Goal: Information Seeking & Learning: Stay updated

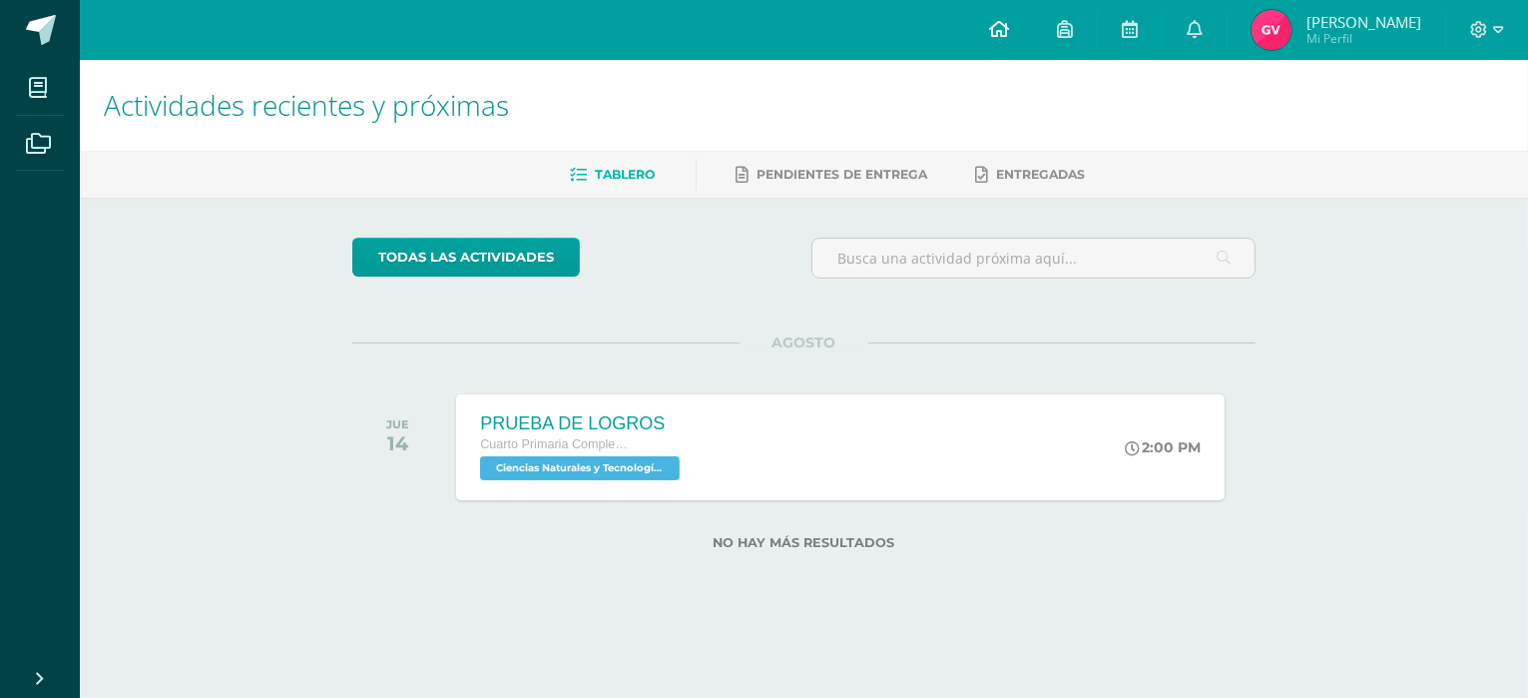
click at [1033, 18] on link at bounding box center [999, 30] width 68 height 60
click at [1203, 23] on icon at bounding box center [1195, 29] width 16 height 18
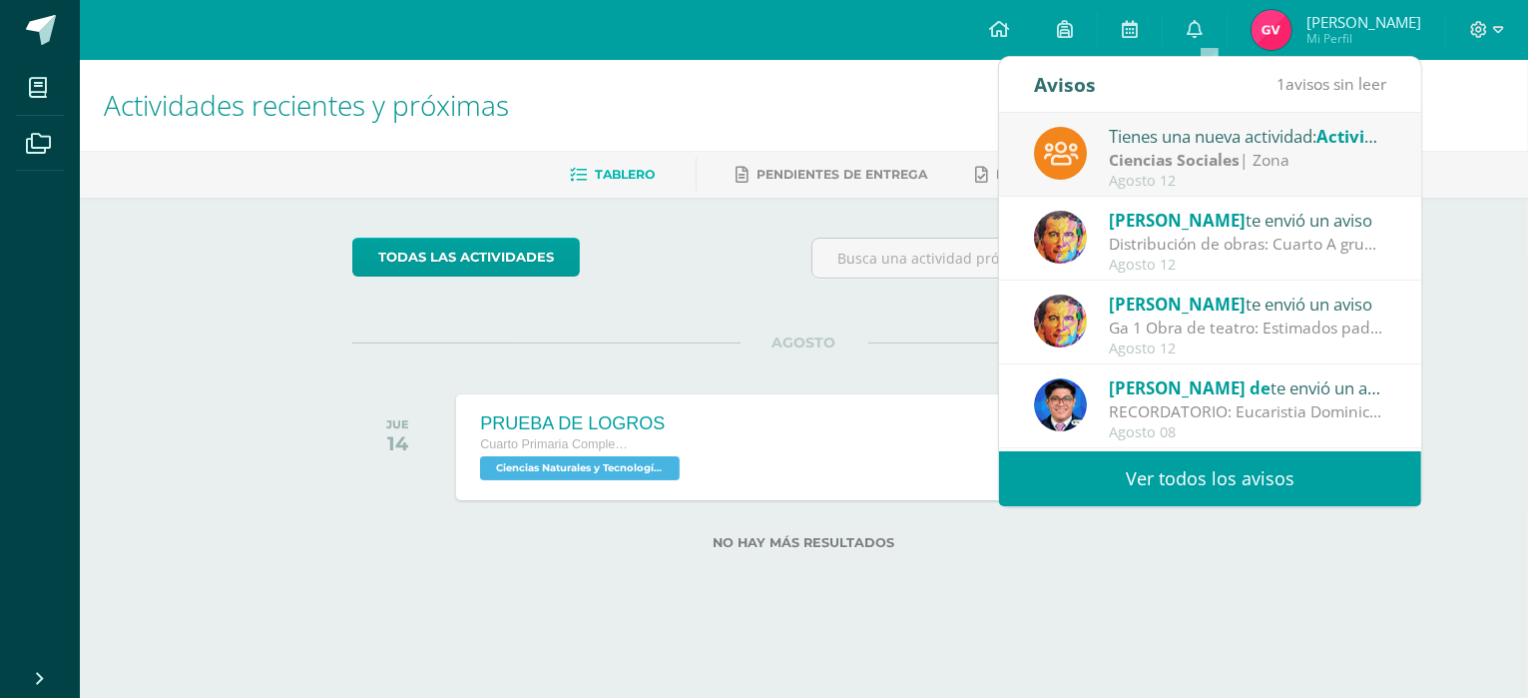
click at [1193, 147] on div "Tienes una nueva actividad: Actividad del Mercadito" at bounding box center [1248, 136] width 278 height 26
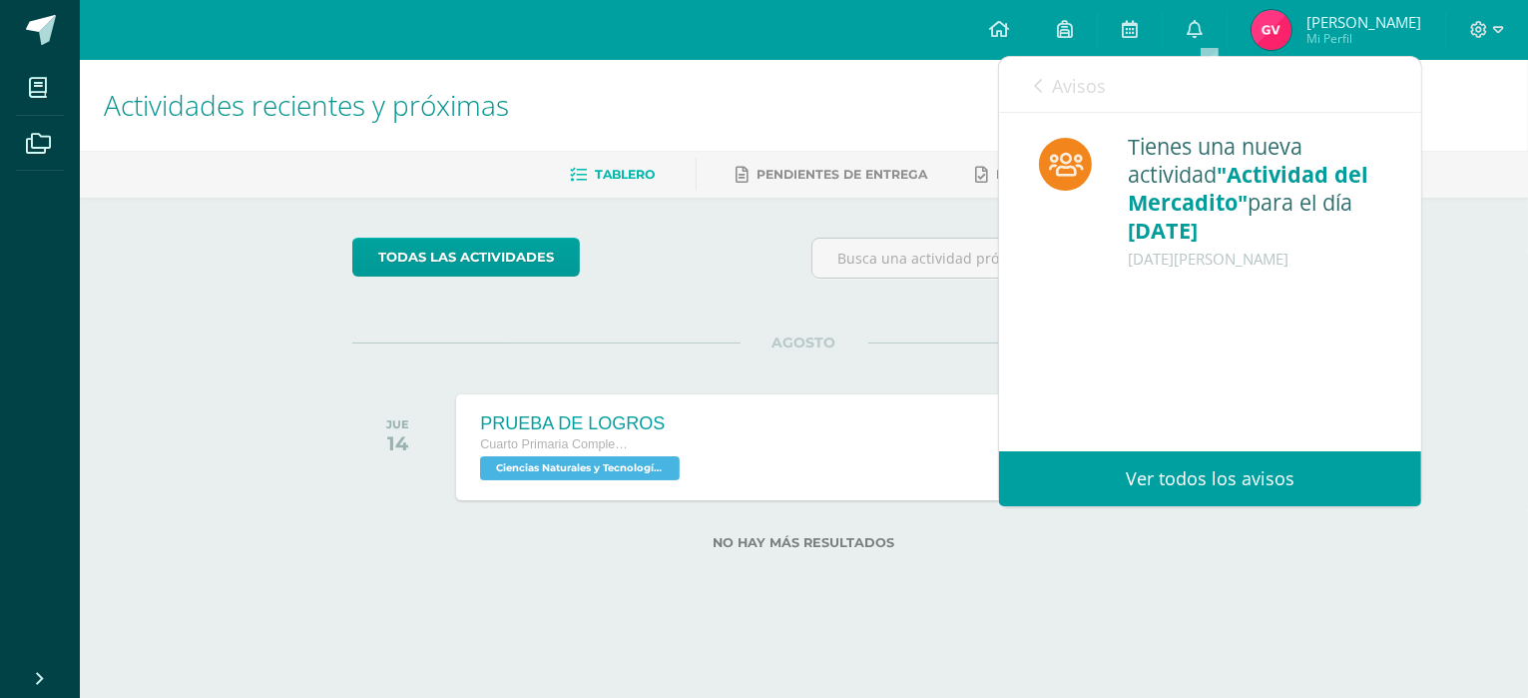
drag, startPoint x: 1031, startPoint y: 78, endPoint x: 1066, endPoint y: 78, distance: 34.9
click at [1034, 81] on div "Avisos 0 avisos sin leer Avisos" at bounding box center [1210, 85] width 422 height 56
click at [1269, 482] on link "Ver todos los avisos" at bounding box center [1210, 478] width 422 height 55
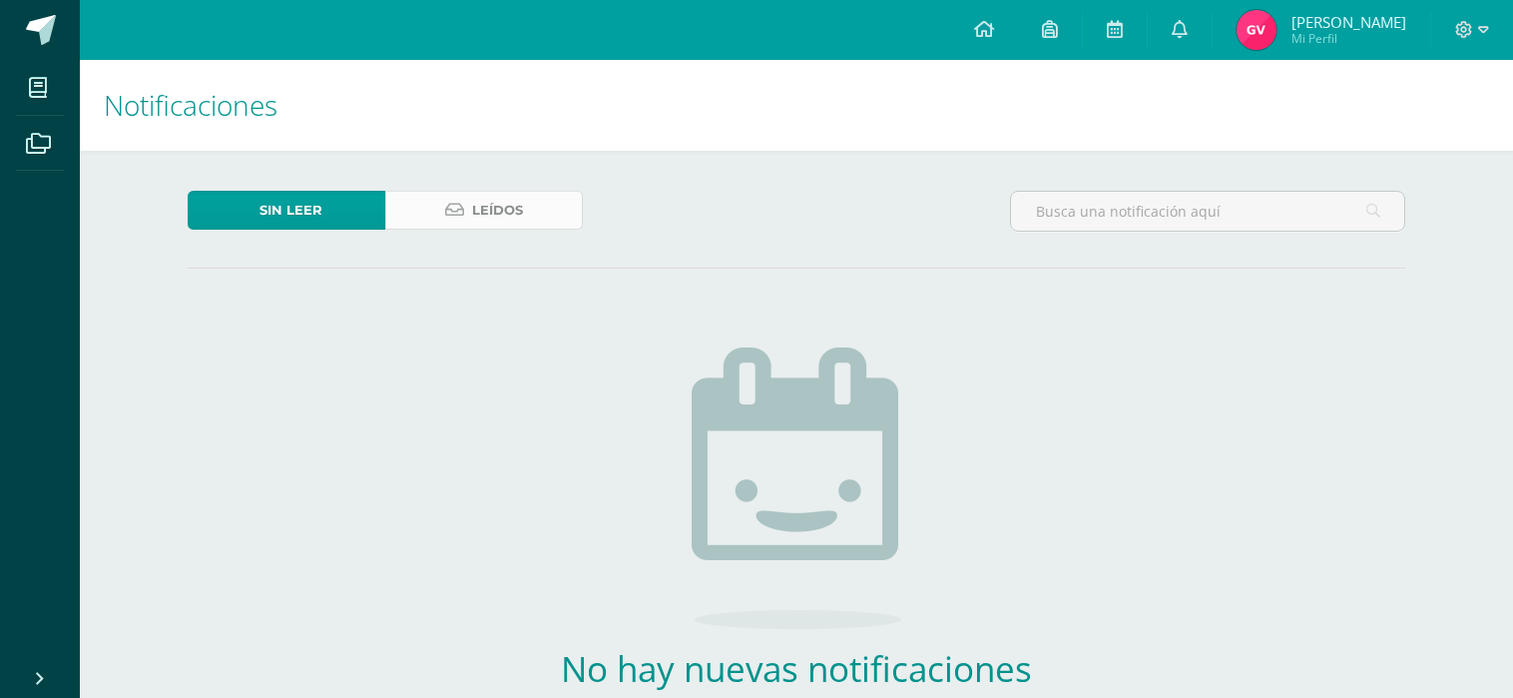
click at [472, 207] on span "Leídos" at bounding box center [497, 210] width 51 height 37
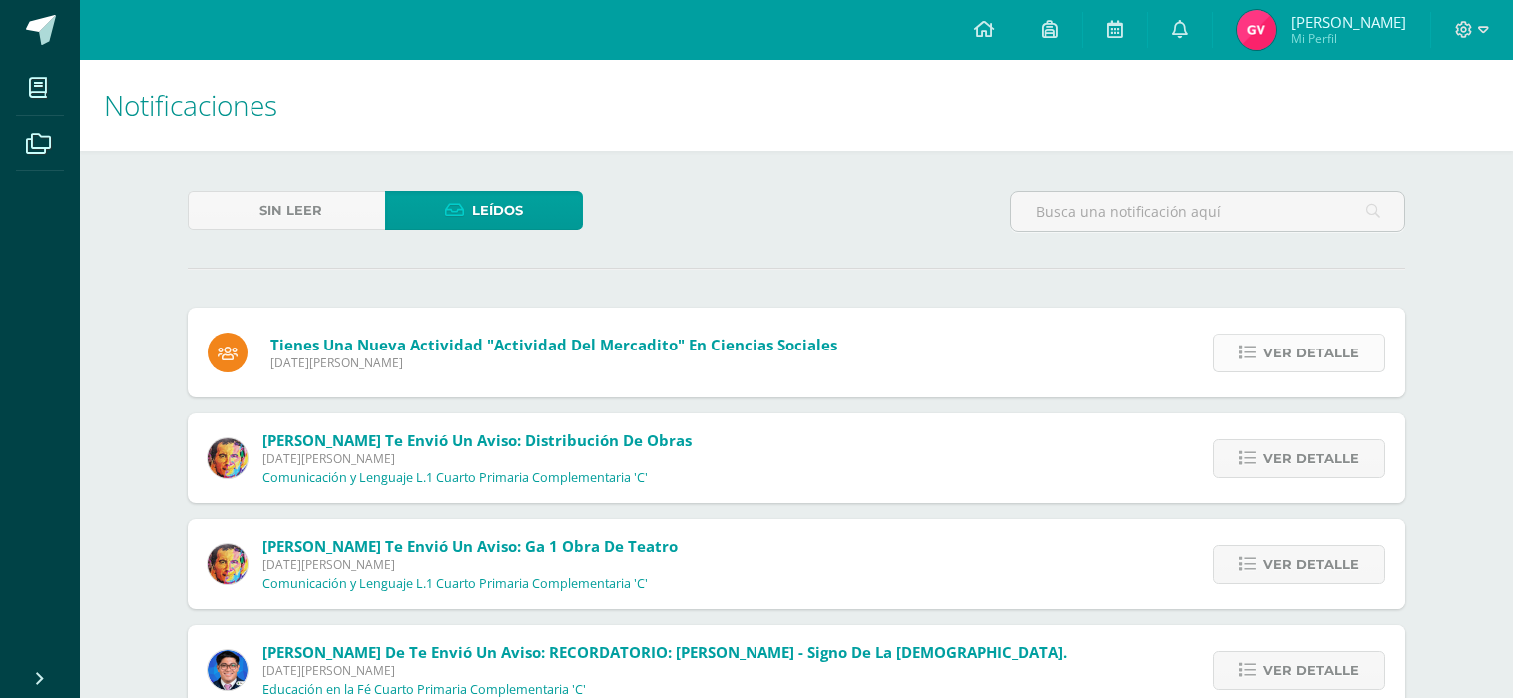
click at [1340, 354] on span "Ver detalle" at bounding box center [1312, 352] width 96 height 37
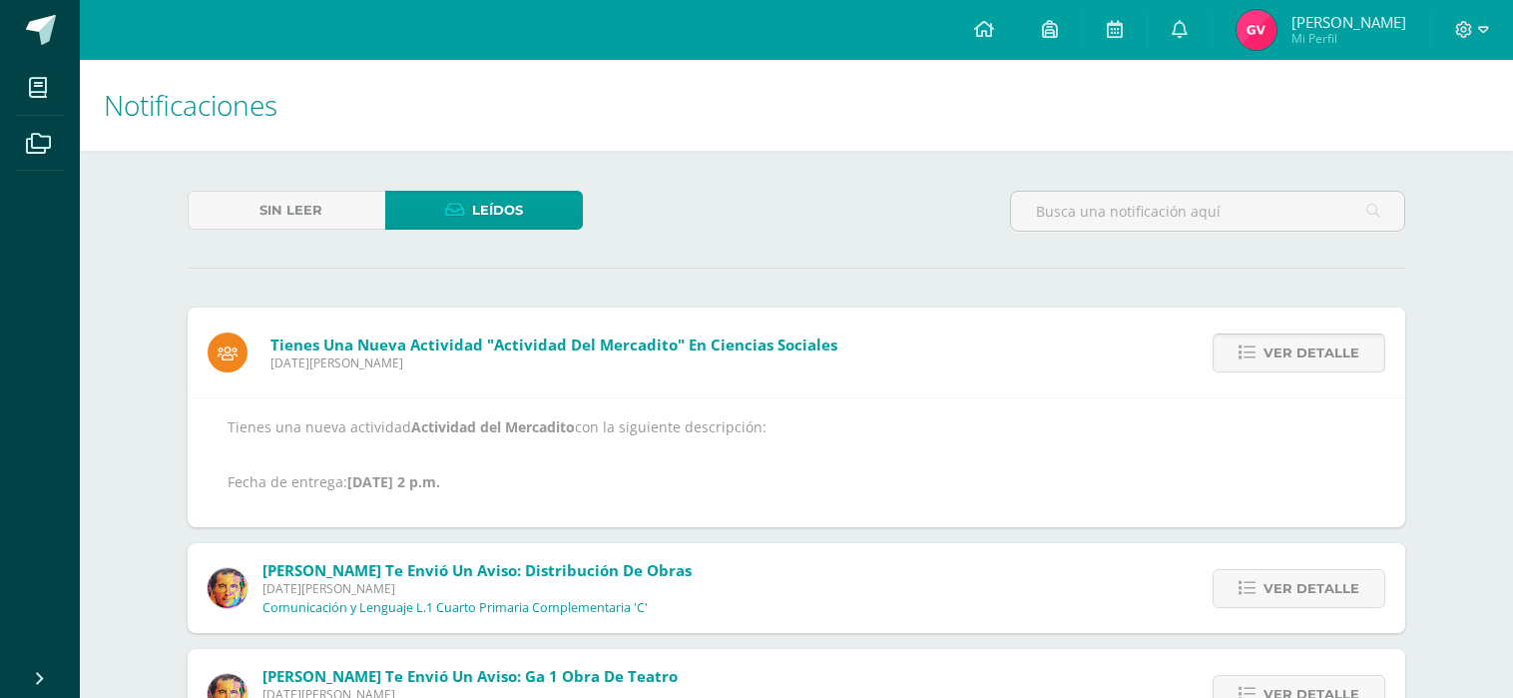
click at [1338, 356] on span "Ver detalle" at bounding box center [1312, 352] width 96 height 37
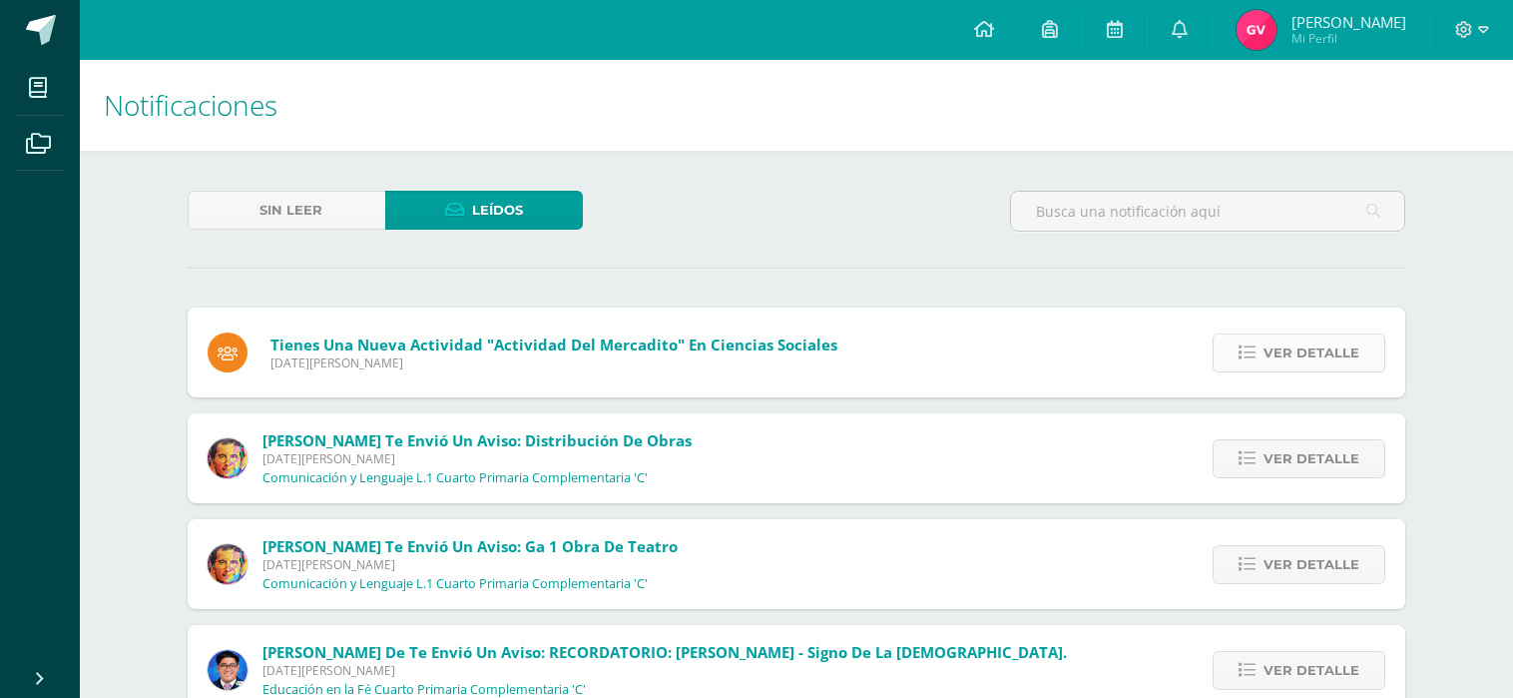
click at [1338, 355] on span "Ver detalle" at bounding box center [1312, 352] width 96 height 37
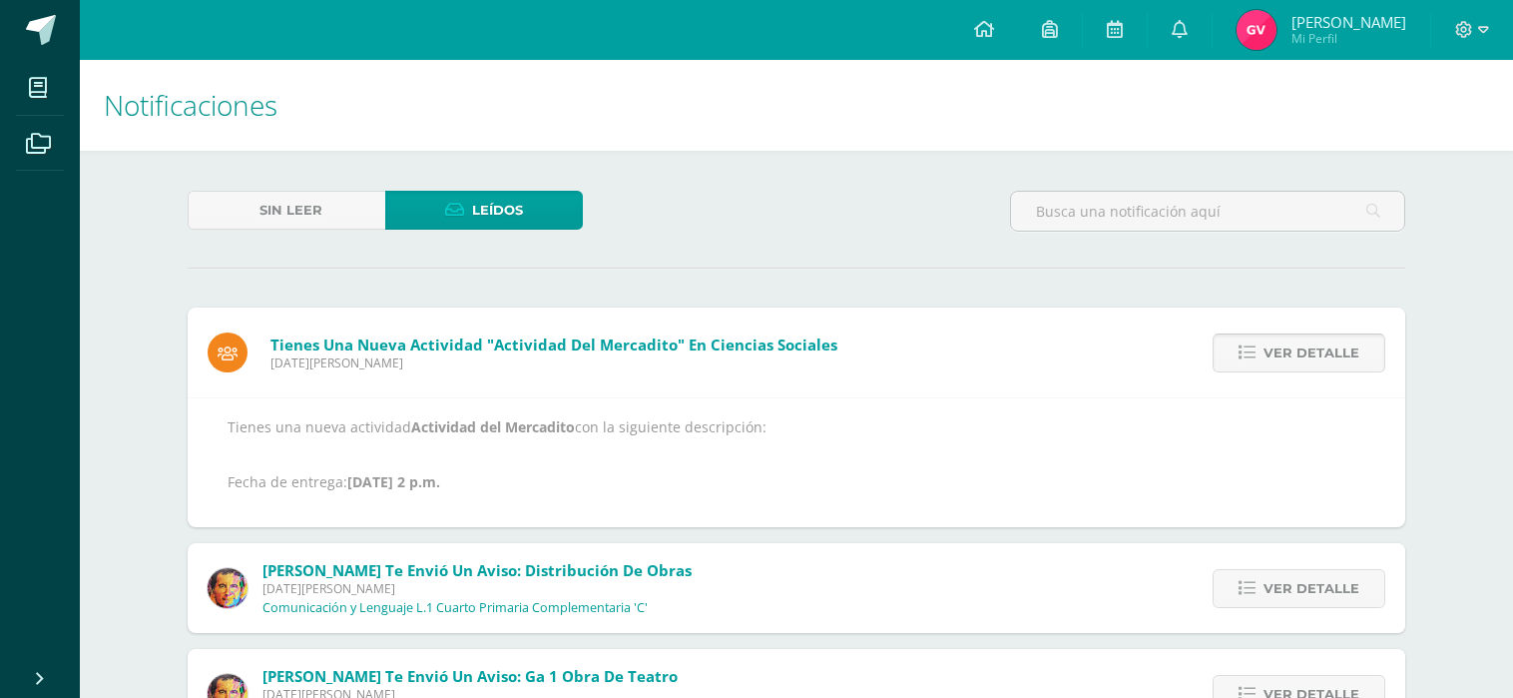
click at [1338, 355] on span "Ver detalle" at bounding box center [1312, 352] width 96 height 37
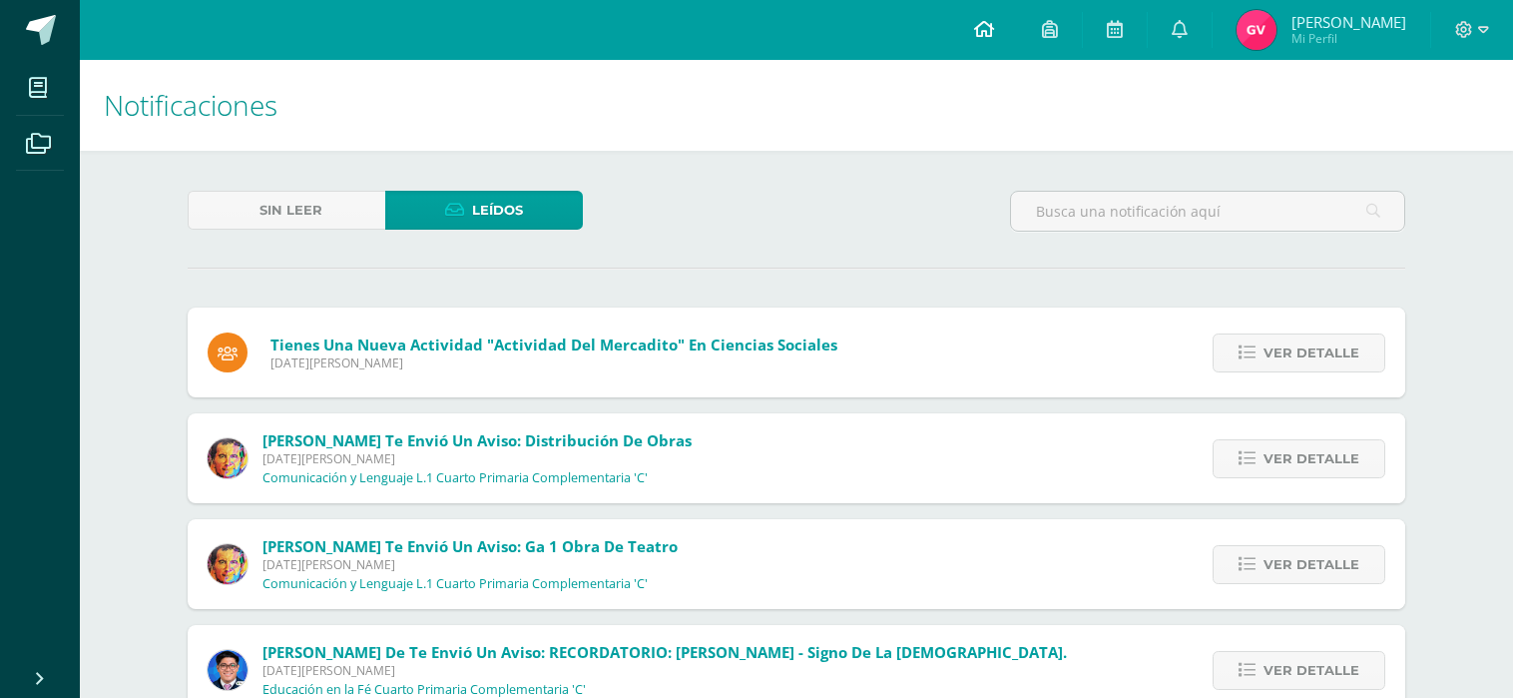
click at [994, 20] on icon at bounding box center [984, 29] width 20 height 18
